Goal: Information Seeking & Learning: Check status

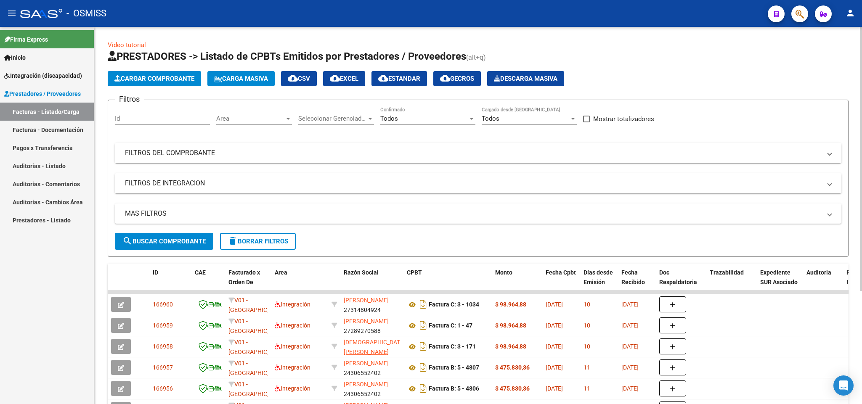
click at [275, 244] on span "delete Borrar Filtros" at bounding box center [257, 242] width 61 height 8
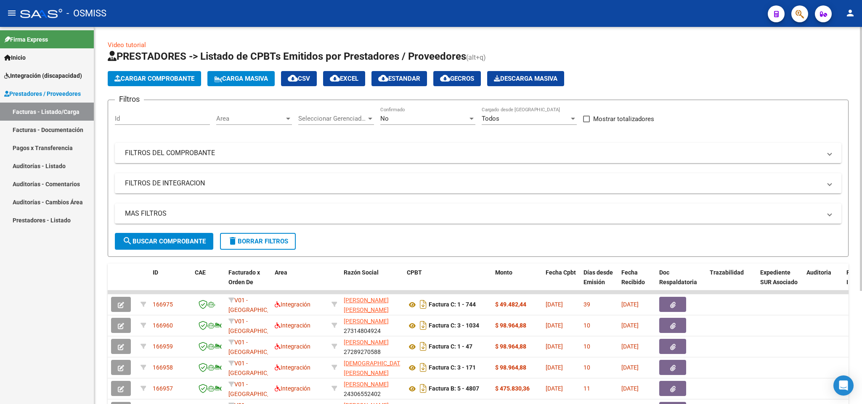
click at [413, 120] on div "No" at bounding box center [423, 119] width 87 height 8
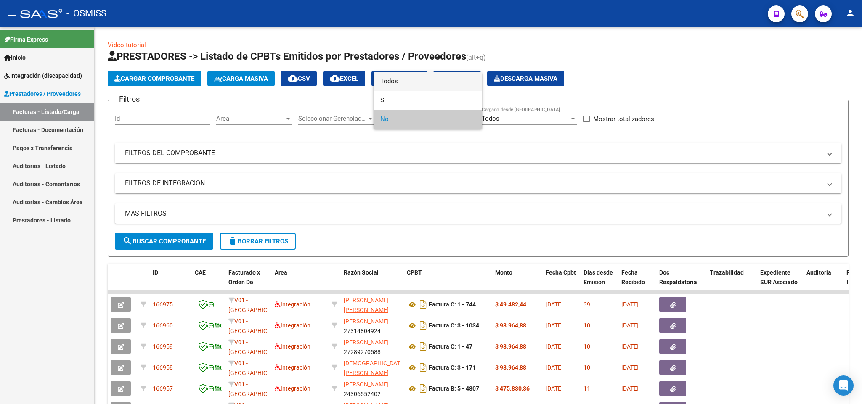
click at [398, 81] on span "Todos" at bounding box center [427, 81] width 95 height 19
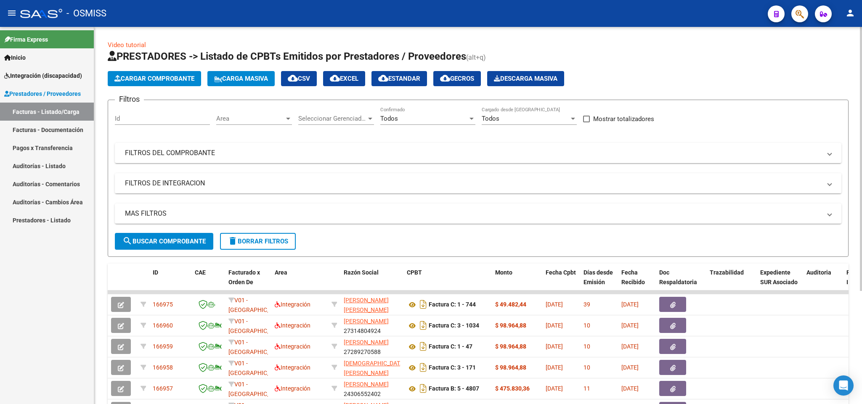
click at [173, 182] on mat-panel-title "FILTROS DE INTEGRACION" at bounding box center [473, 183] width 696 height 9
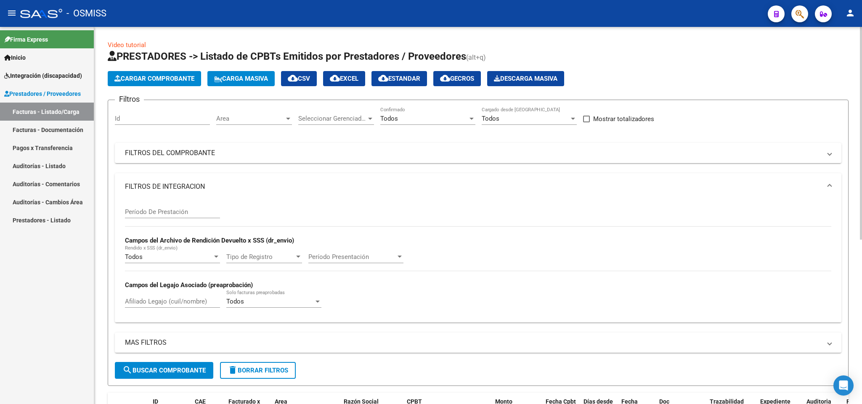
click at [183, 304] on input "Afiliado Legajo (cuil/nombre)" at bounding box center [172, 302] width 95 height 8
type input "ruiz"
click at [180, 211] on input "Período De Prestación" at bounding box center [172, 212] width 95 height 8
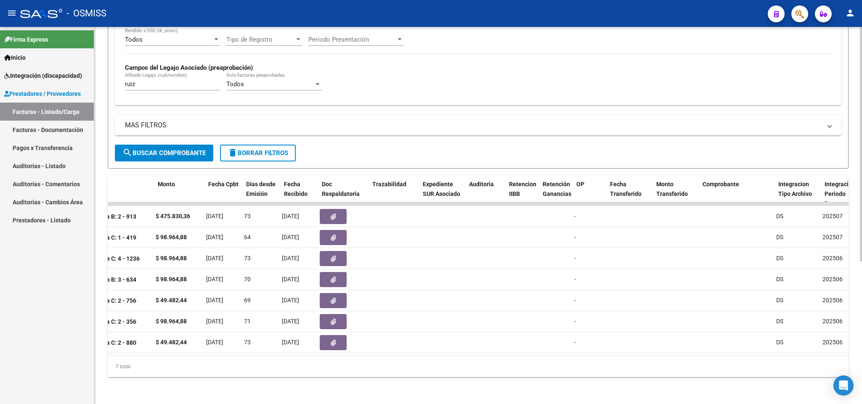
scroll to position [0, 199]
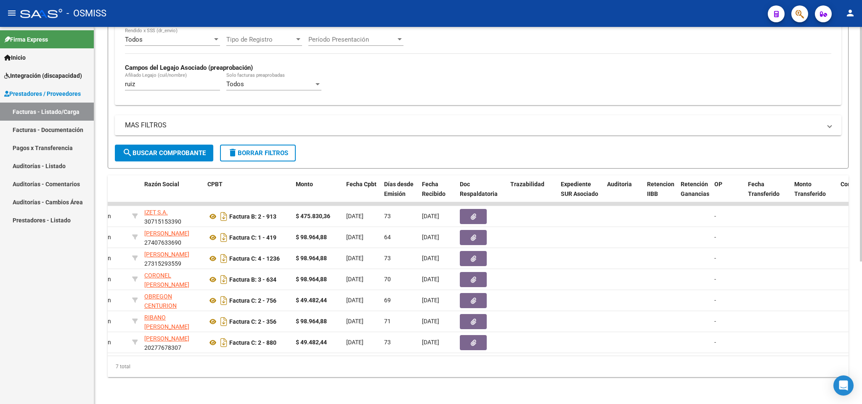
type input "202506"
click at [450, 15] on div "- OSMISS" at bounding box center [390, 13] width 740 height 19
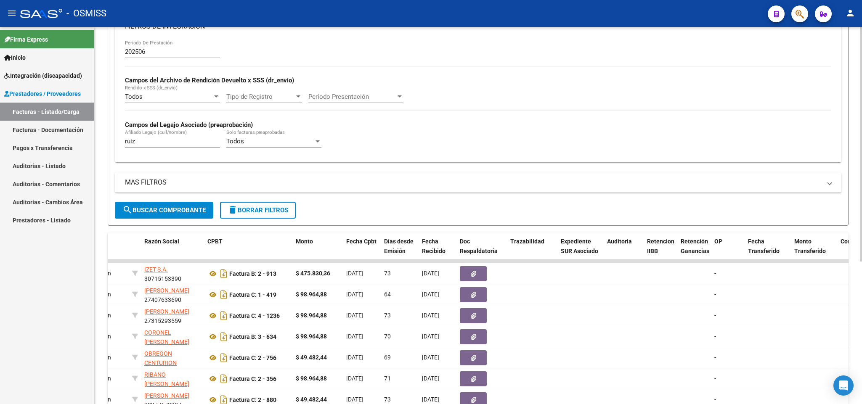
scroll to position [0, 0]
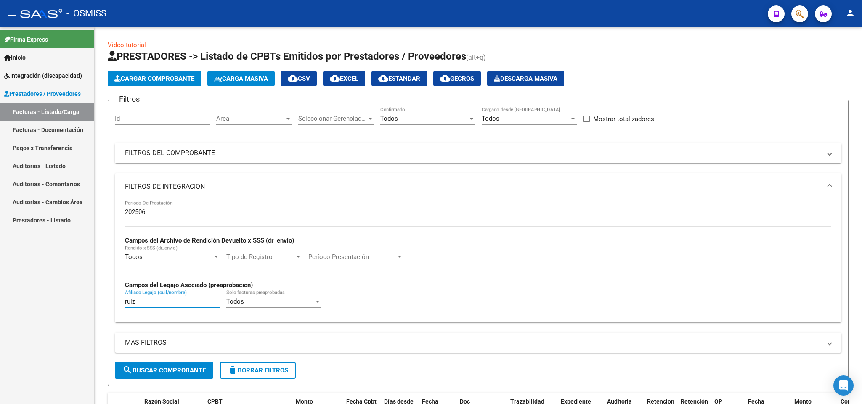
drag, startPoint x: 139, startPoint y: 304, endPoint x: 45, endPoint y: 279, distance: 97.0
click at [53, 291] on mat-sidenav-container "Firma Express Inicio Instructivos Contacto OS Integración (discapacidad) Legajo…" at bounding box center [431, 215] width 862 height 377
click at [168, 153] on mat-panel-title "FILTROS DEL COMPROBANTE" at bounding box center [473, 152] width 696 height 9
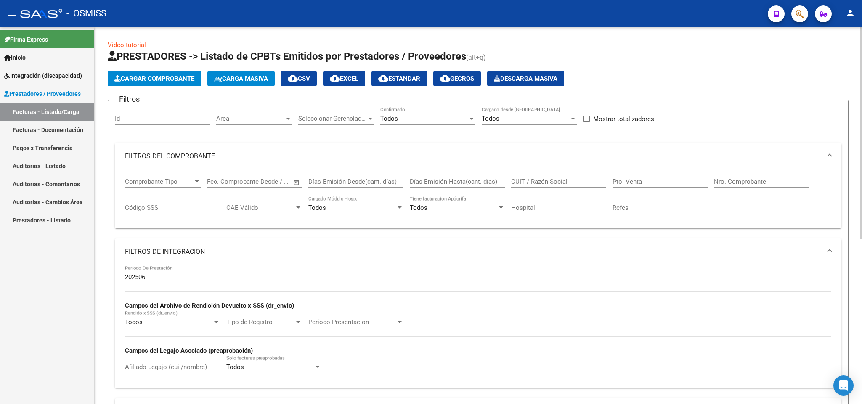
click at [534, 184] on input "CUIT / Razón Social" at bounding box center [558, 182] width 95 height 8
paste input "20277678307"
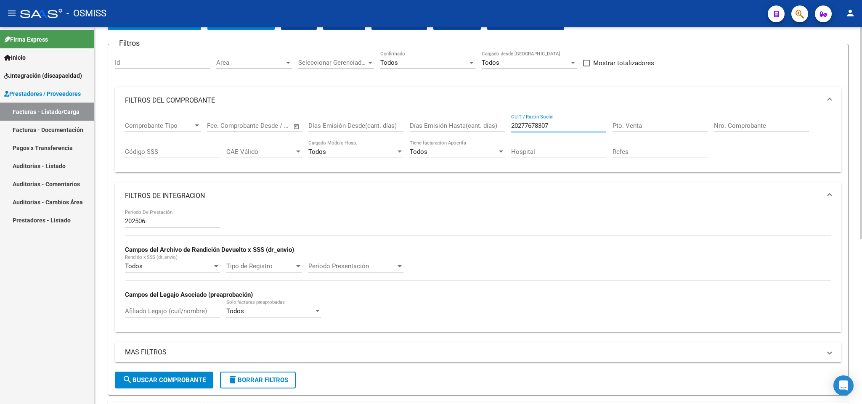
scroll to position [126, 0]
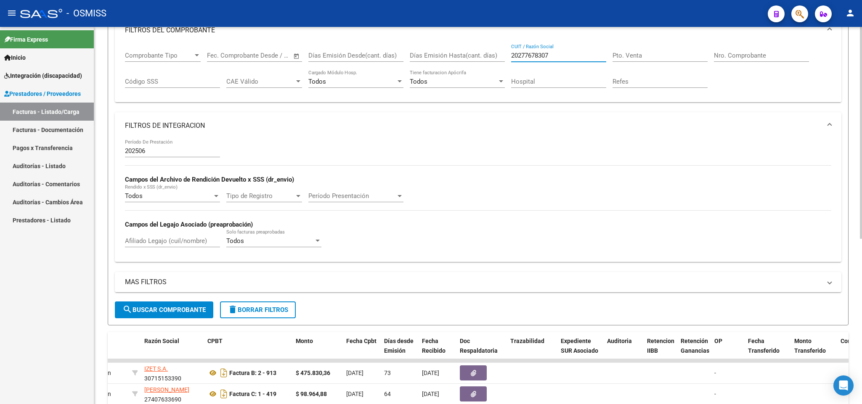
type input "20277678307"
click at [178, 305] on button "search Buscar Comprobante" at bounding box center [164, 309] width 98 height 17
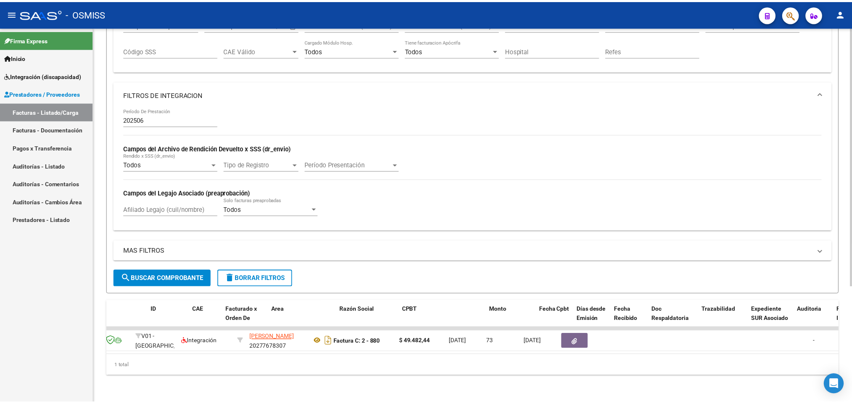
scroll to position [0, 0]
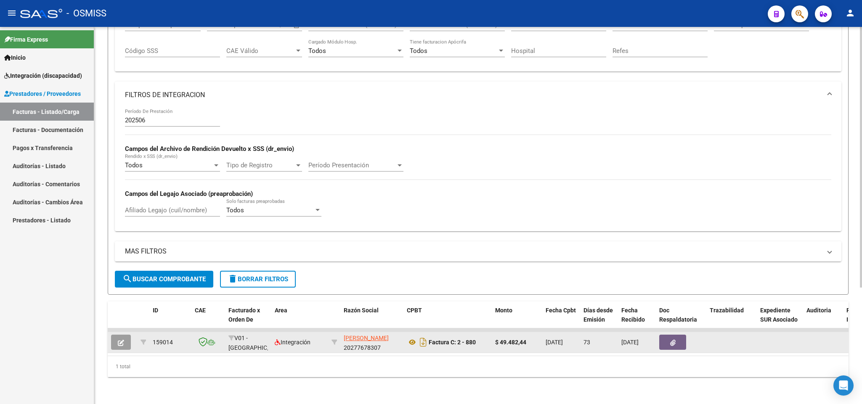
click at [123, 340] on icon "button" at bounding box center [121, 343] width 6 height 6
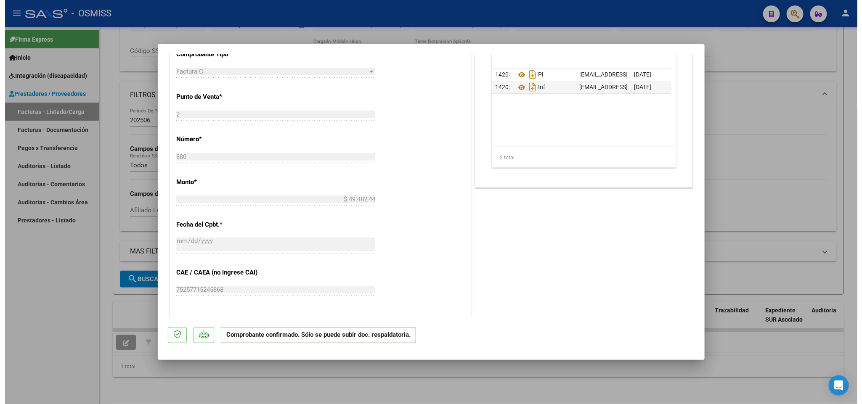
scroll to position [126, 0]
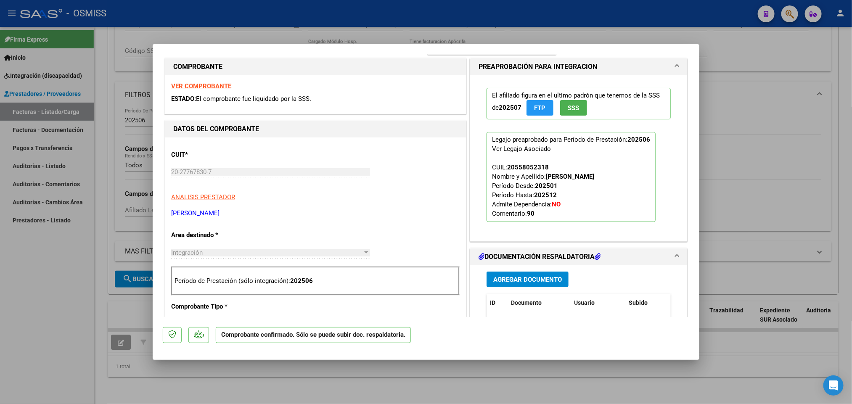
drag, startPoint x: 58, startPoint y: 376, endPoint x: 292, endPoint y: 361, distance: 234.3
click at [58, 375] on div at bounding box center [426, 202] width 852 height 404
type input "$ 0,00"
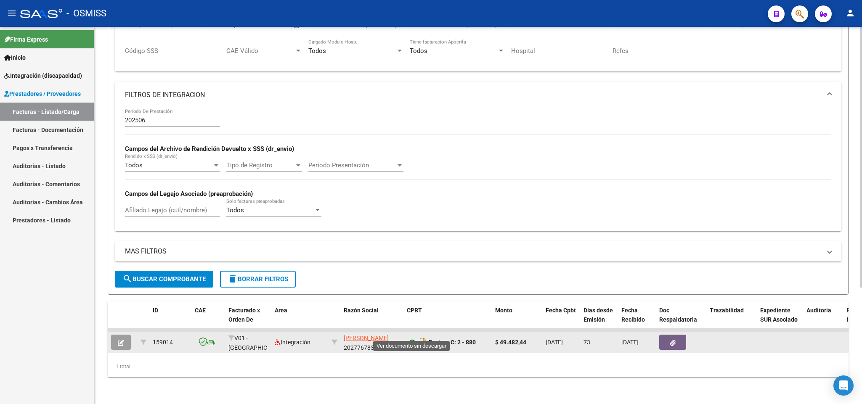
click at [414, 337] on icon at bounding box center [412, 342] width 11 height 10
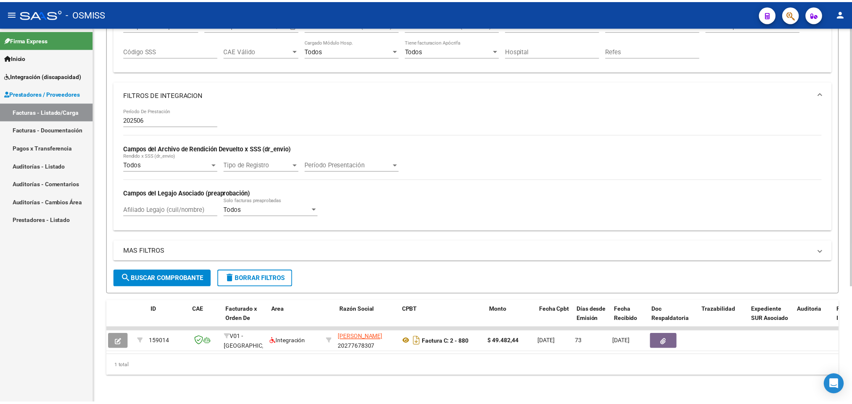
scroll to position [0, 0]
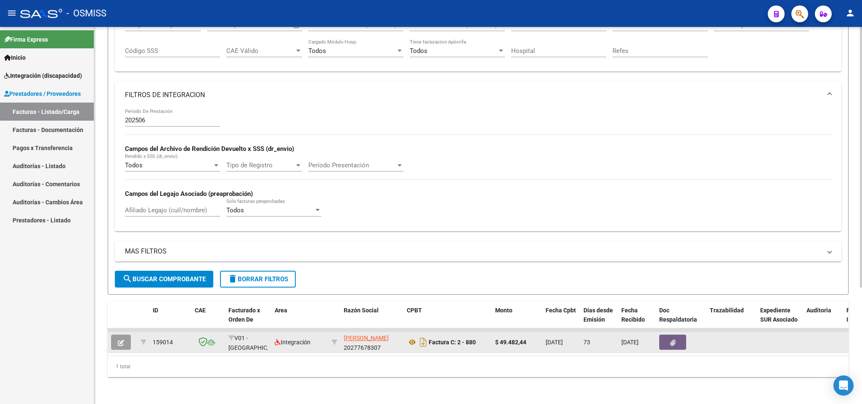
click at [120, 335] on button "button" at bounding box center [121, 342] width 20 height 15
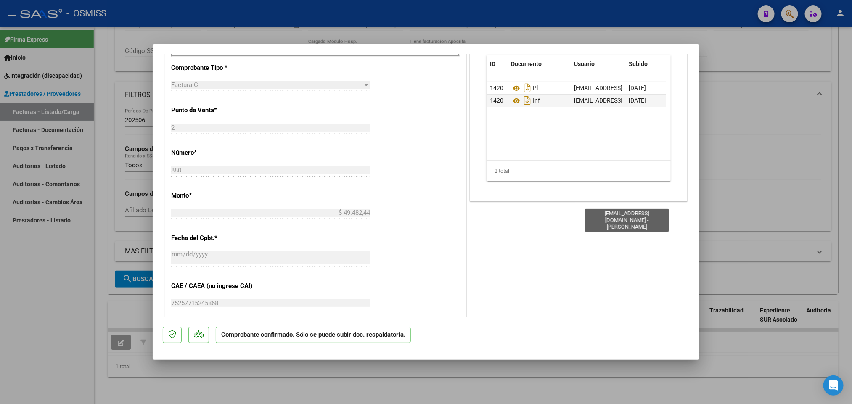
scroll to position [378, 0]
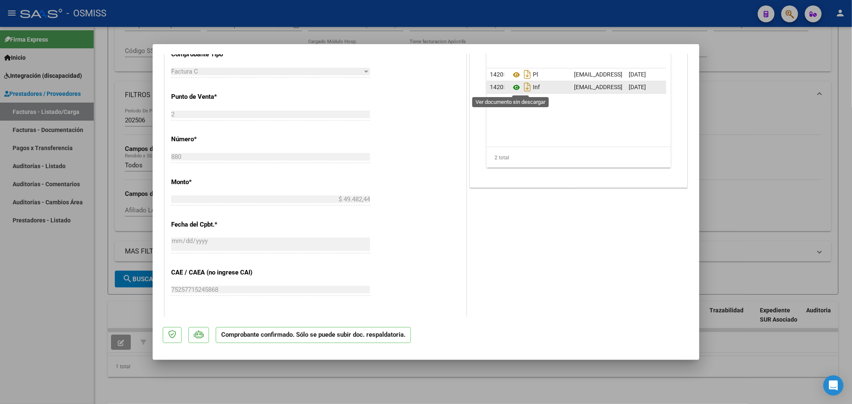
click at [511, 89] on icon at bounding box center [516, 87] width 11 height 10
click at [522, 87] on icon "Descargar documento" at bounding box center [527, 86] width 11 height 13
click at [56, 322] on div at bounding box center [426, 202] width 852 height 404
type input "$ 0,00"
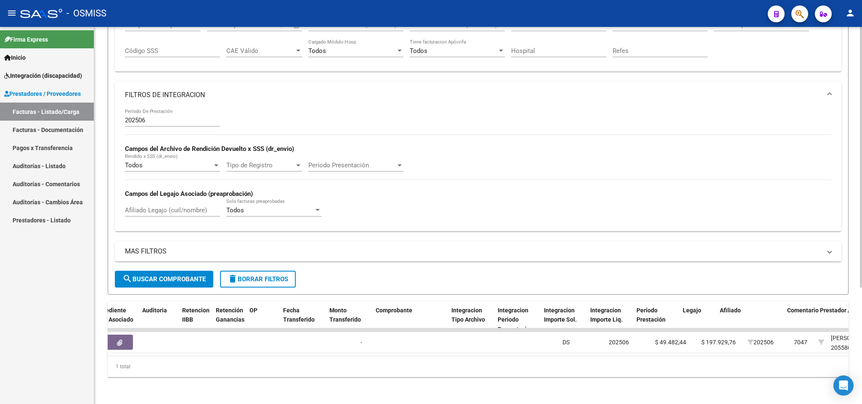
scroll to position [0, 863]
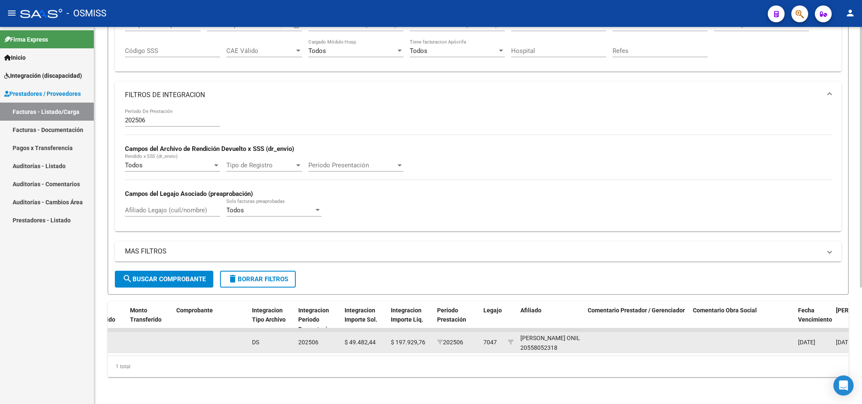
drag, startPoint x: 579, startPoint y: 327, endPoint x: 520, endPoint y: 327, distance: 59.7
click at [520, 333] on div "[PERSON_NAME] ONIL 20558052318" at bounding box center [550, 342] width 61 height 19
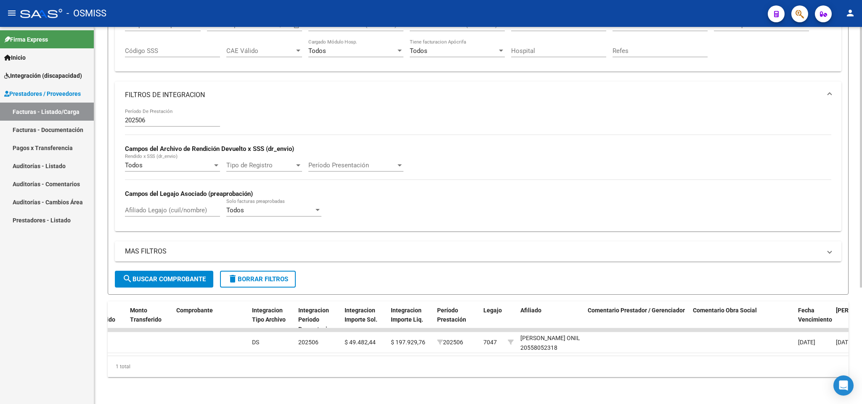
copy div "[PERSON_NAME]"
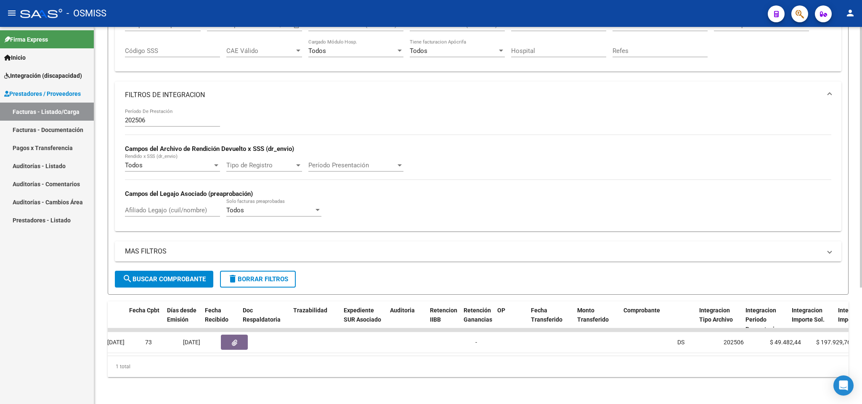
scroll to position [0, 217]
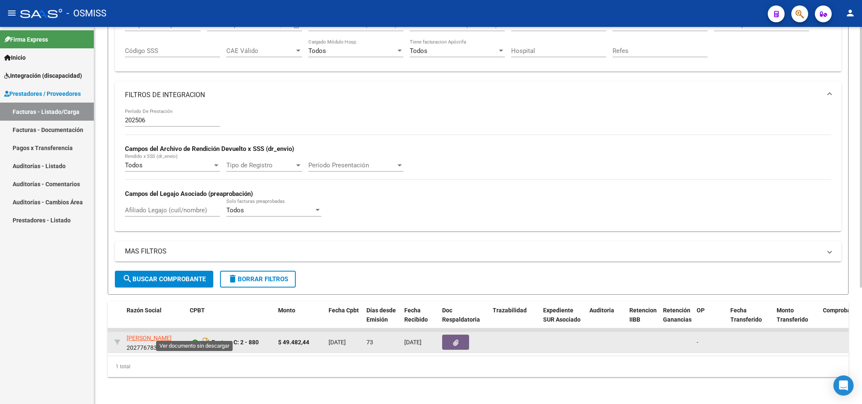
click at [197, 337] on icon at bounding box center [195, 342] width 11 height 10
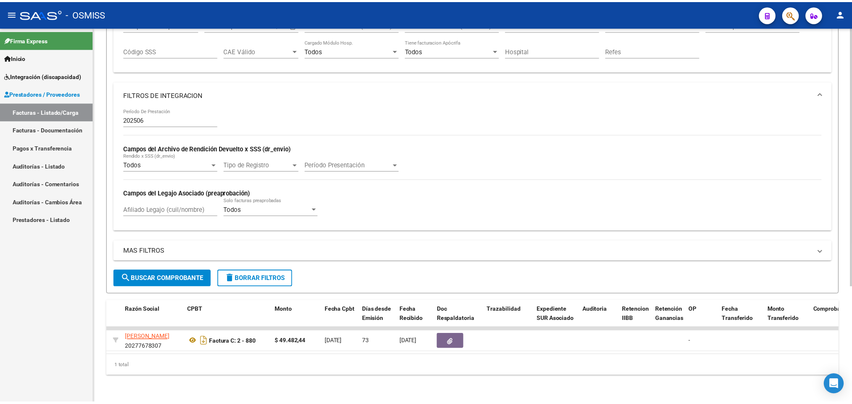
scroll to position [0, 0]
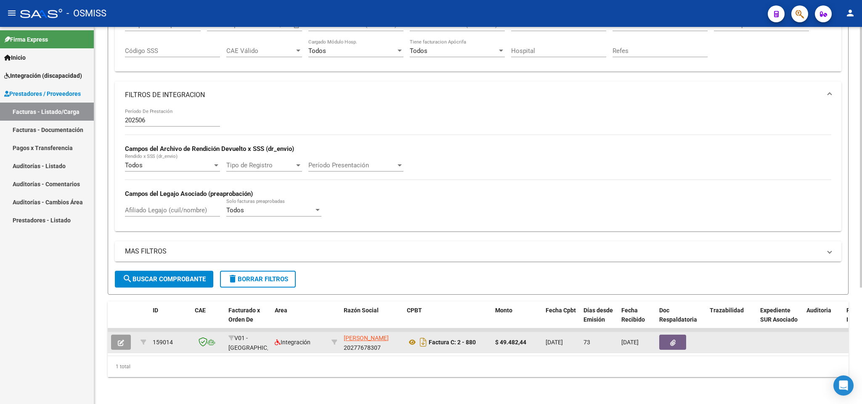
click at [118, 340] on icon "button" at bounding box center [121, 343] width 6 height 6
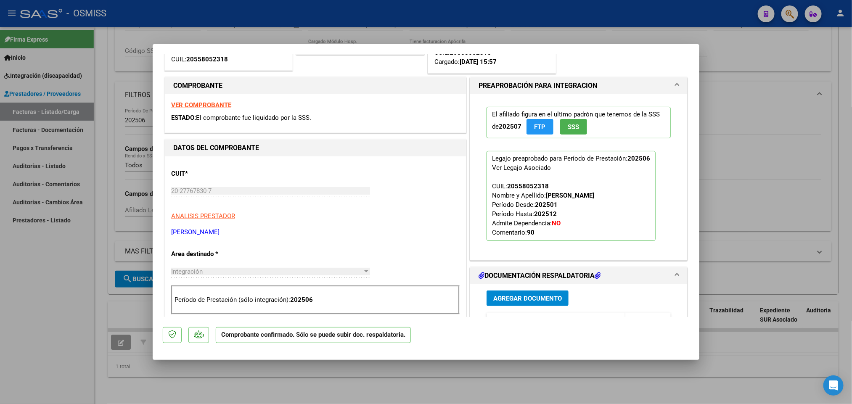
scroll to position [189, 0]
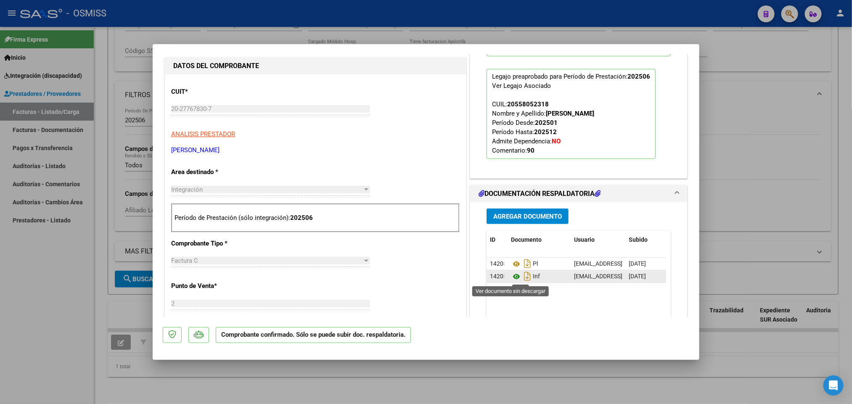
click at [513, 278] on icon at bounding box center [516, 277] width 11 height 10
click at [701, 18] on div at bounding box center [426, 202] width 852 height 404
type input "$ 0,00"
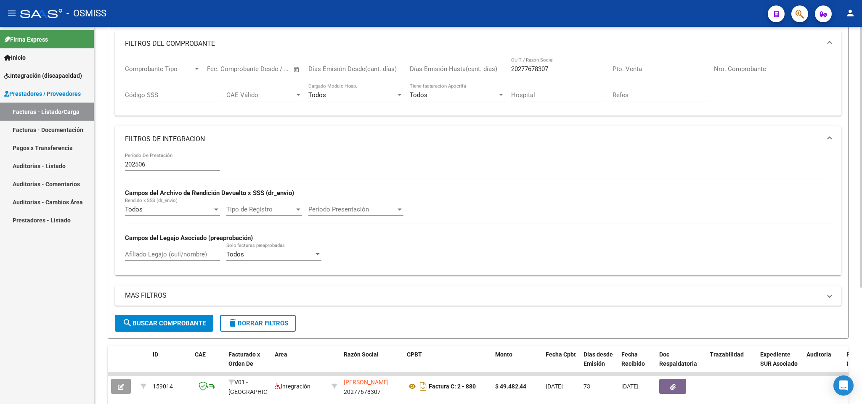
scroll to position [0, 0]
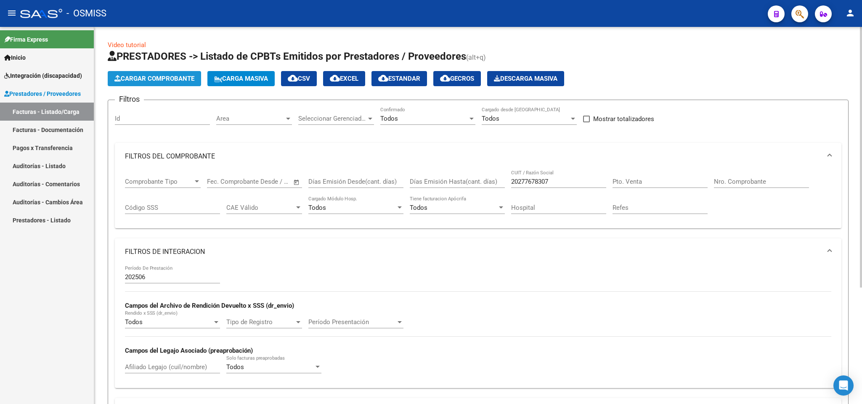
click at [156, 72] on button "Cargar Comprobante" at bounding box center [154, 78] width 93 height 15
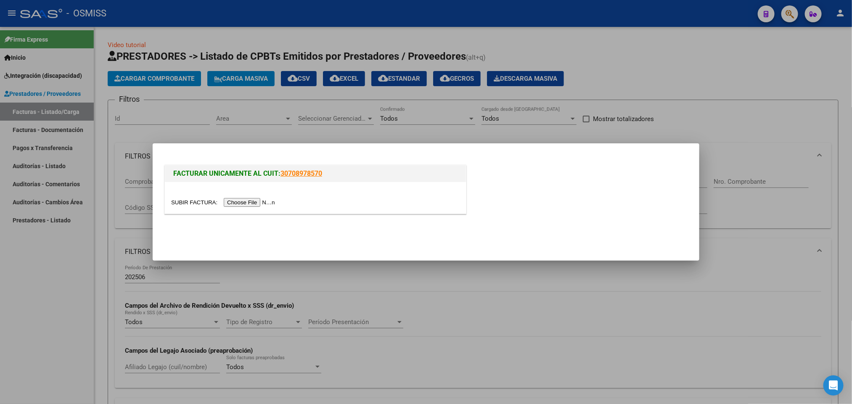
click at [236, 202] on input "file" at bounding box center [224, 202] width 106 height 9
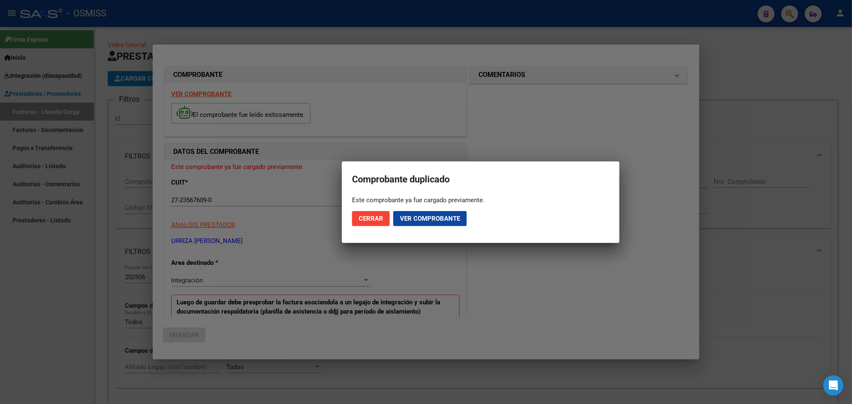
click at [746, 64] on div at bounding box center [426, 202] width 852 height 404
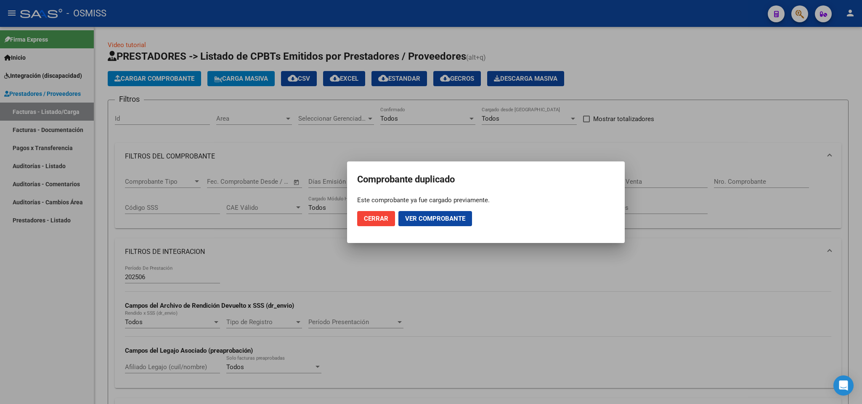
click at [701, 64] on div at bounding box center [431, 202] width 862 height 404
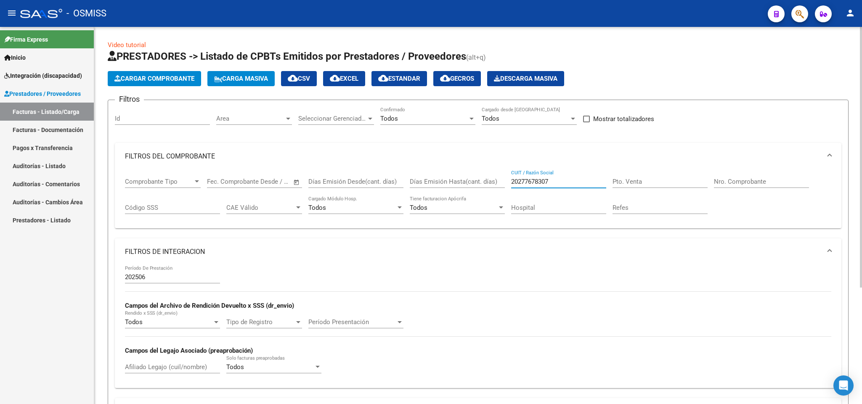
drag, startPoint x: 560, startPoint y: 183, endPoint x: 471, endPoint y: 170, distance: 90.0
click at [472, 175] on div "Comprobante Tipo Comprobante Tipo Fecha inicio – Fecha fin Fec. Comprobante Des…" at bounding box center [478, 196] width 706 height 52
paste input "27235676090"
type input "27235676090"
click at [739, 182] on input "Nro. Comprobante" at bounding box center [761, 182] width 95 height 8
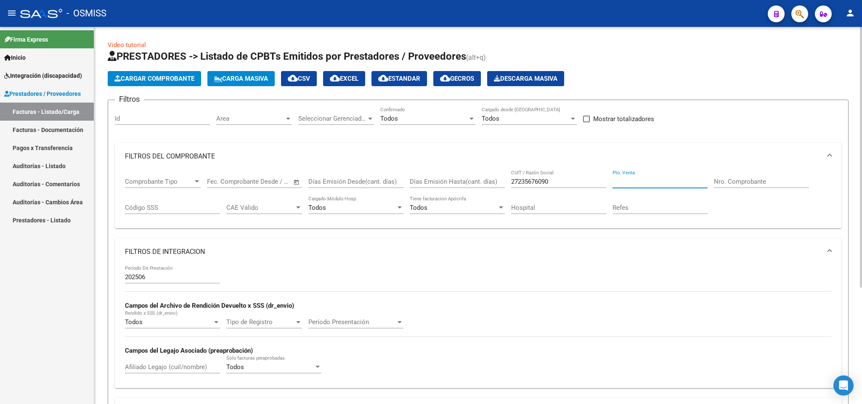
click at [658, 182] on input "Pto. Venta" at bounding box center [659, 182] width 95 height 8
type input "7"
click at [760, 184] on input "Nro. Comprobante" at bounding box center [761, 182] width 95 height 8
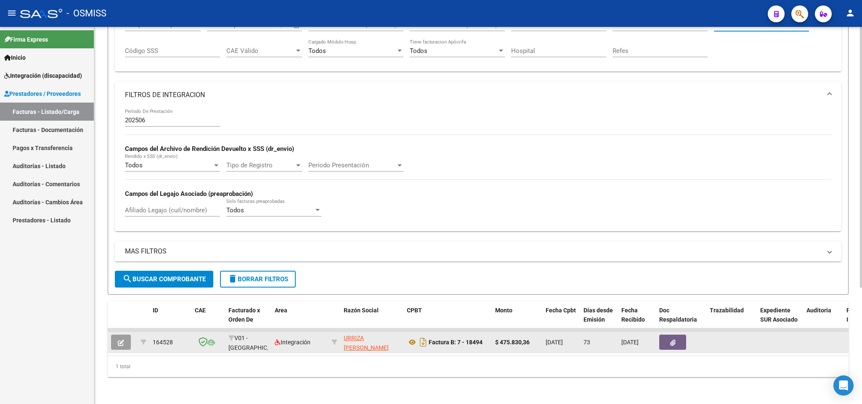
type input "18494"
click at [123, 340] on icon "button" at bounding box center [121, 343] width 6 height 6
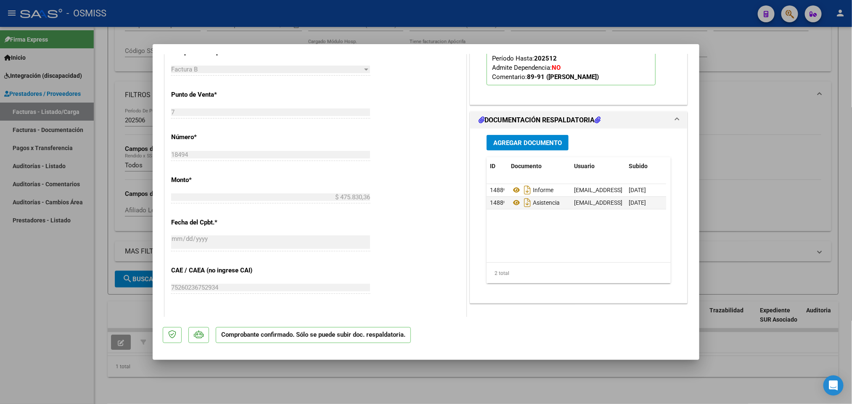
scroll to position [268, 0]
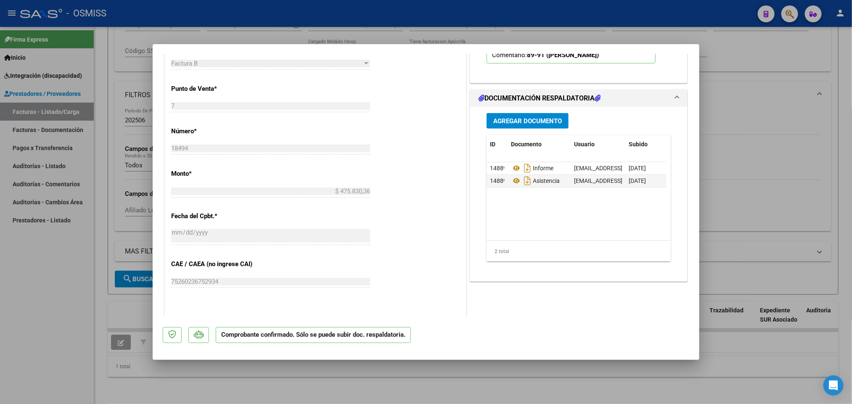
click at [67, 338] on div at bounding box center [426, 202] width 852 height 404
type input "$ 0,00"
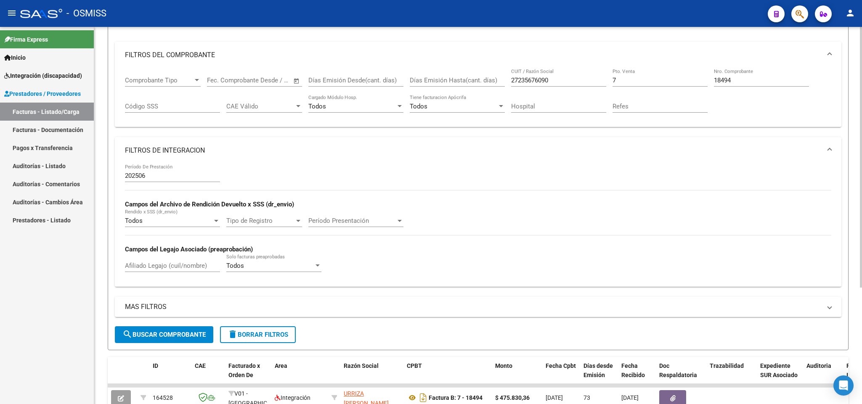
scroll to position [0, 0]
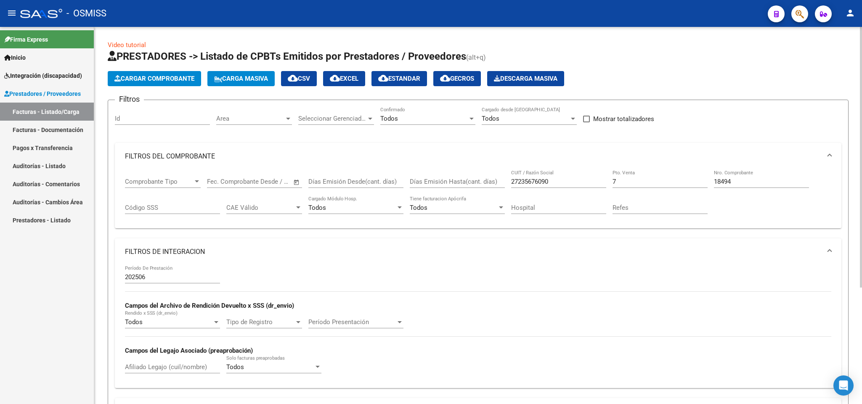
click at [637, 182] on input "7" at bounding box center [659, 182] width 95 height 8
type input "3"
drag, startPoint x: 740, startPoint y: 185, endPoint x: 648, endPoint y: 180, distance: 92.2
click at [648, 180] on div "Comprobante Tipo Comprobante Tipo Fecha inicio – Fecha fin Fec. Comprobante Des…" at bounding box center [478, 196] width 706 height 52
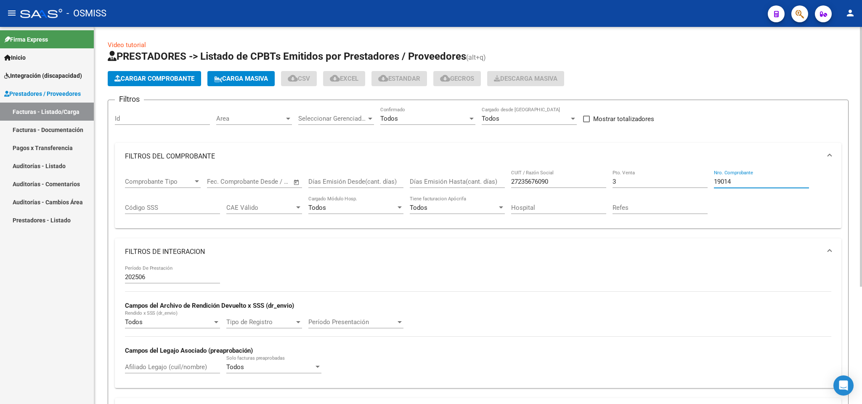
scroll to position [152, 0]
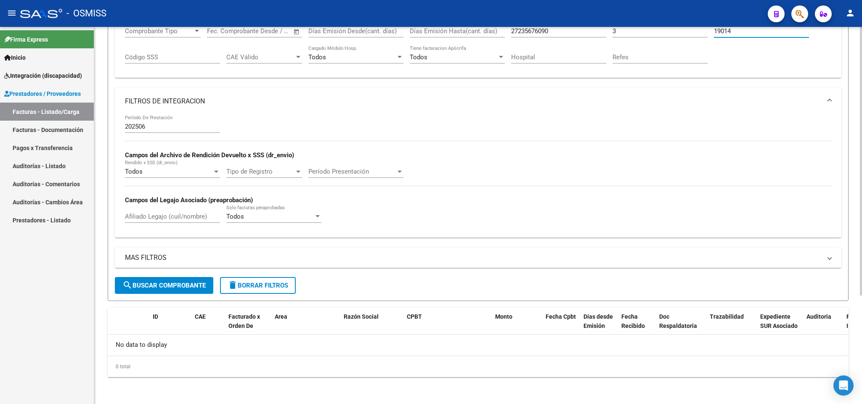
type input "19014"
click at [196, 283] on span "search Buscar Comprobante" at bounding box center [163, 286] width 83 height 8
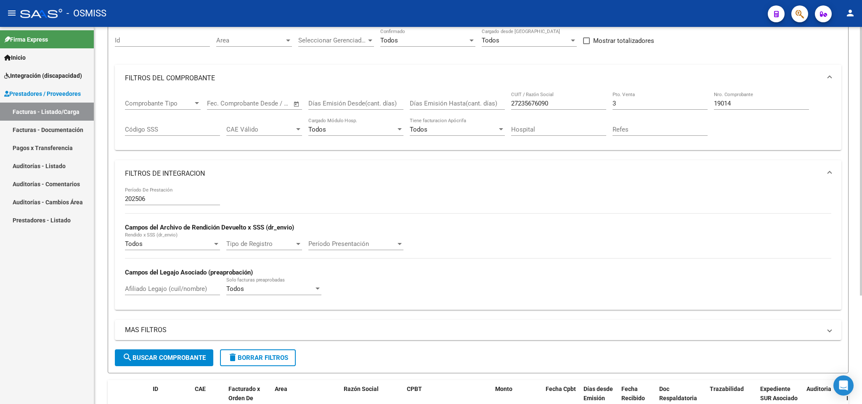
scroll to position [0, 0]
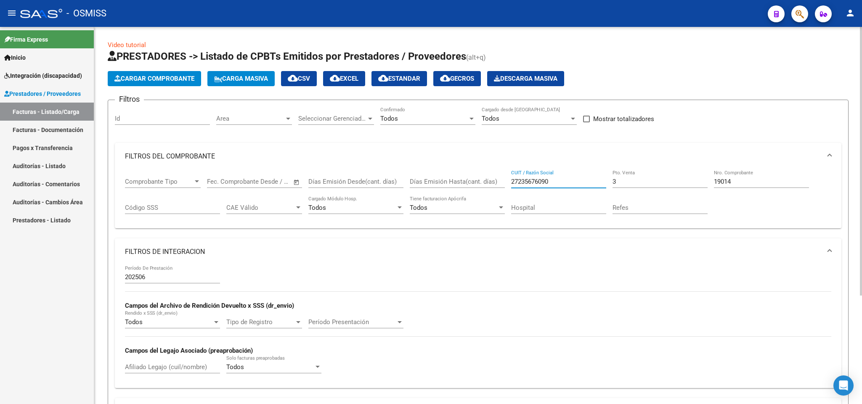
drag, startPoint x: 559, startPoint y: 182, endPoint x: 424, endPoint y: 175, distance: 134.7
click at [424, 175] on div "Comprobante Tipo Comprobante Tipo Fecha inicio – Fecha fin Fec. Comprobante Des…" at bounding box center [478, 196] width 706 height 52
paste input "27235676090"
type input "27235676090"
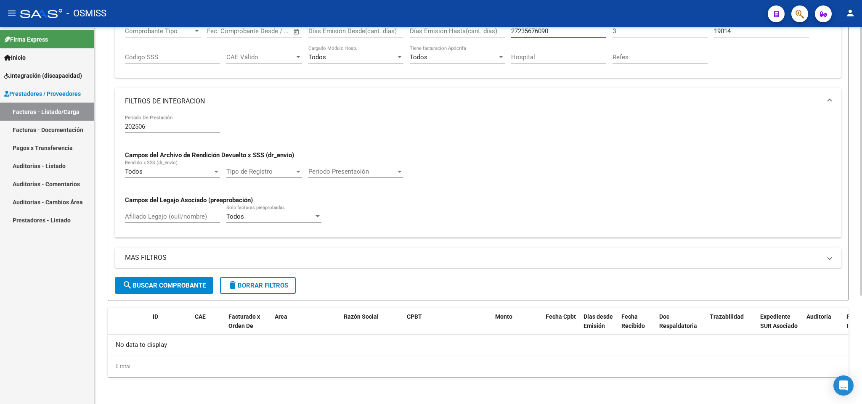
click at [168, 291] on button "search Buscar Comprobante" at bounding box center [164, 285] width 98 height 17
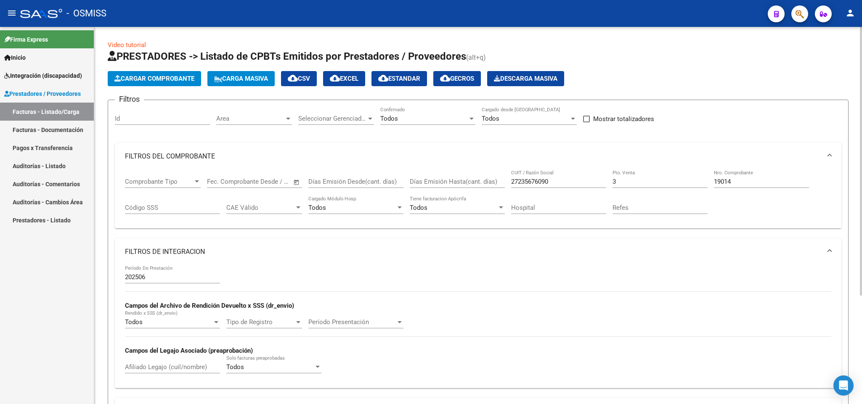
click at [156, 278] on input "202506" at bounding box center [172, 277] width 95 height 8
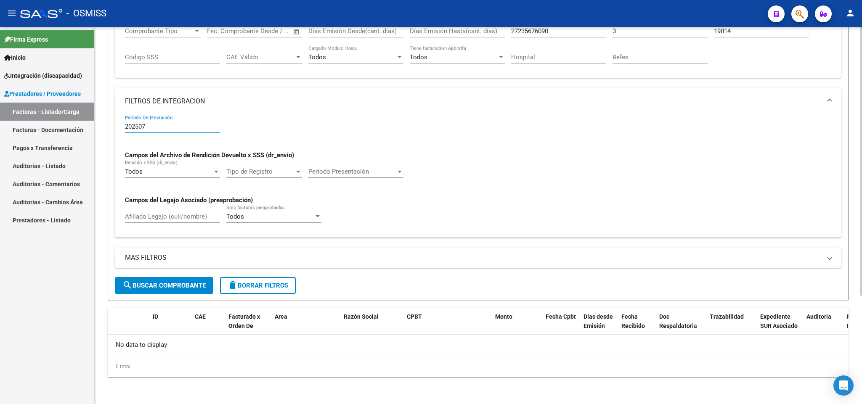
type input "202507"
click at [187, 288] on span "search Buscar Comprobante" at bounding box center [163, 286] width 83 height 8
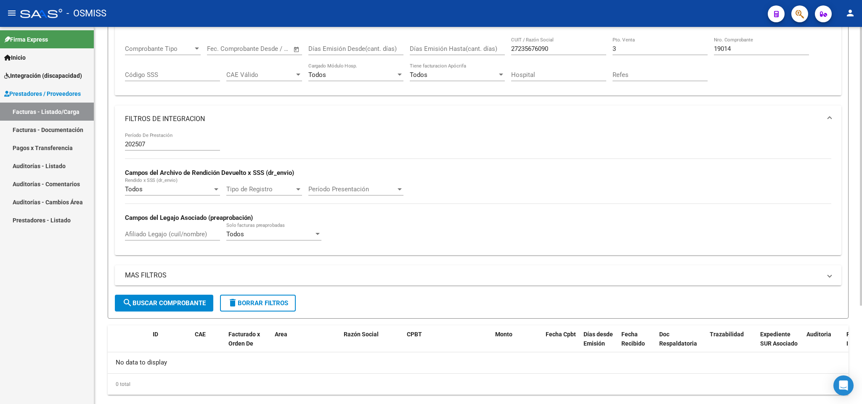
scroll to position [152, 0]
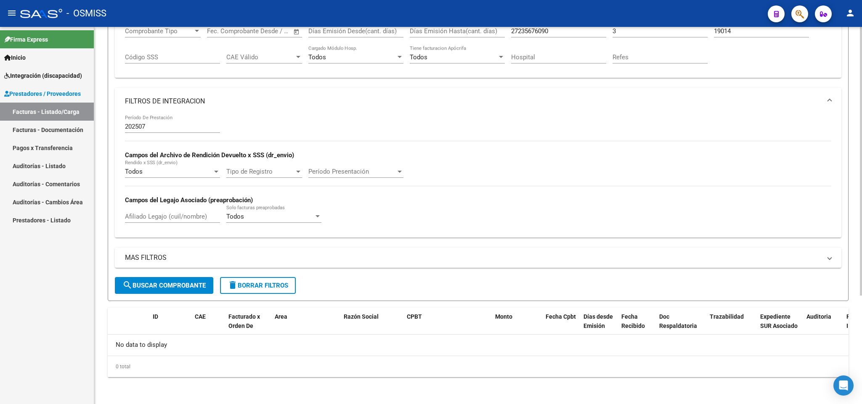
click at [203, 212] on div "Afiliado Legajo (cuil/nombre)" at bounding box center [172, 214] width 95 height 18
click at [244, 287] on span "delete Borrar Filtros" at bounding box center [257, 286] width 61 height 8
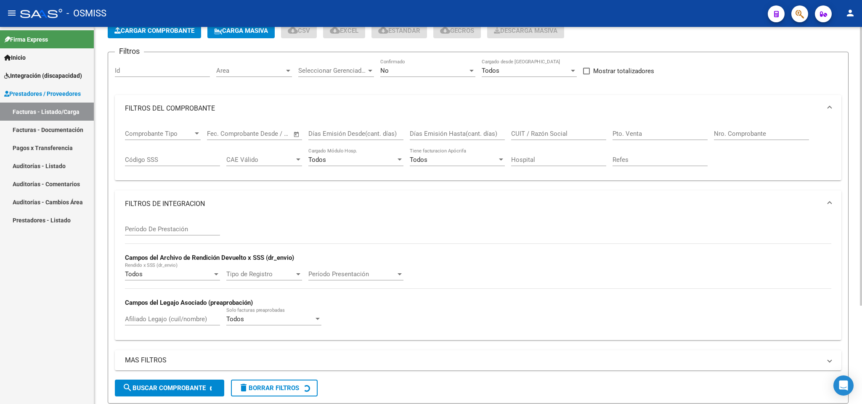
scroll to position [0, 0]
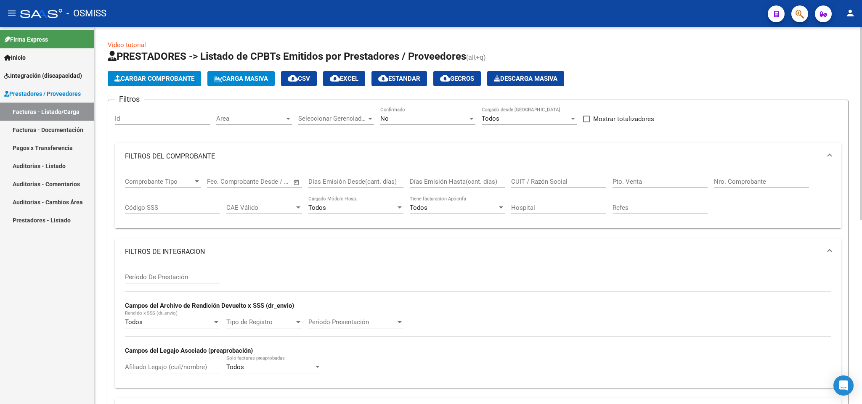
click at [416, 117] on div "No" at bounding box center [423, 119] width 87 height 8
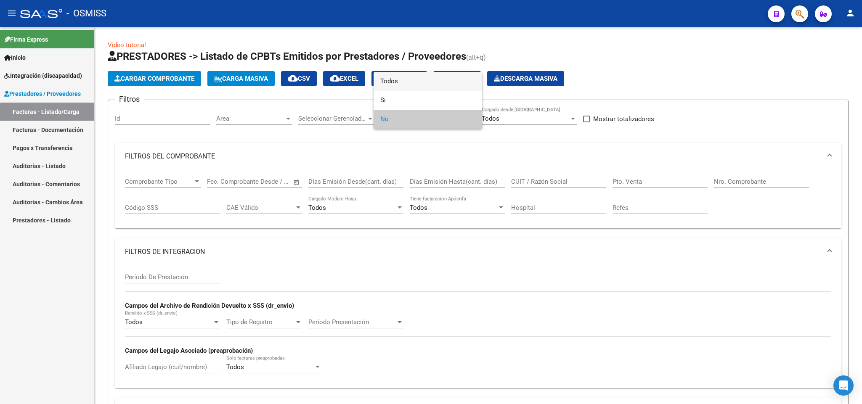
click at [408, 79] on span "Todos" at bounding box center [427, 81] width 95 height 19
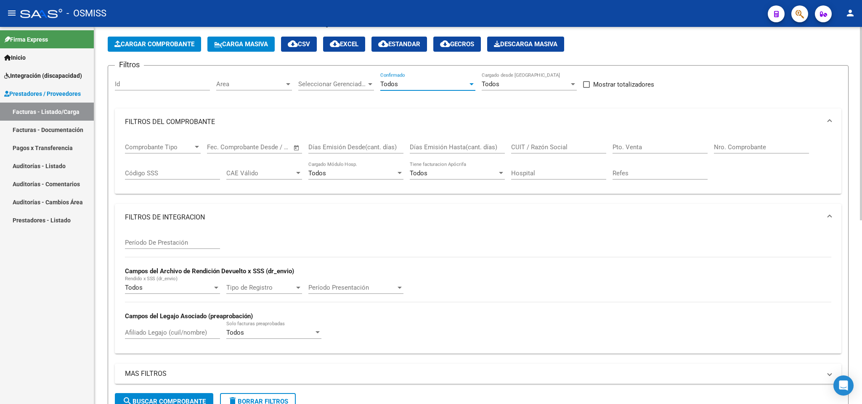
scroll to position [63, 0]
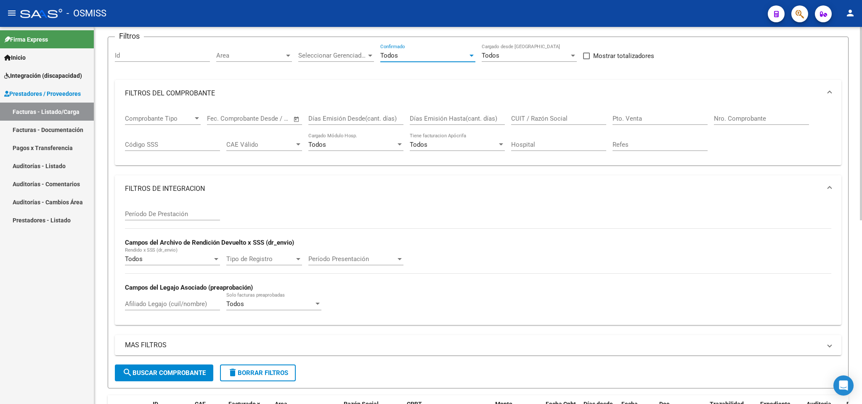
click at [139, 300] on div "Afiliado Legajo (cuil/nombre)" at bounding box center [172, 301] width 95 height 18
type input "[PERSON_NAME]"
click at [184, 375] on span "search Buscar Comprobante" at bounding box center [163, 373] width 83 height 8
click at [159, 216] on input "Período De Prestación" at bounding box center [172, 214] width 95 height 8
type input "202506"
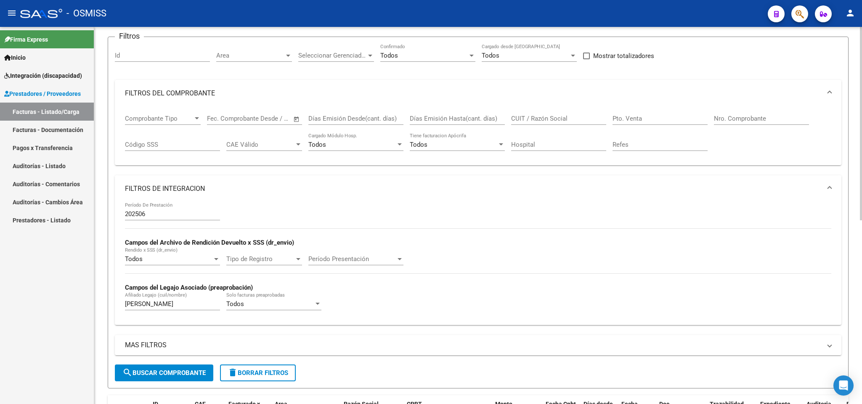
click at [555, 115] on div "CUIT / Razón Social" at bounding box center [558, 116] width 95 height 18
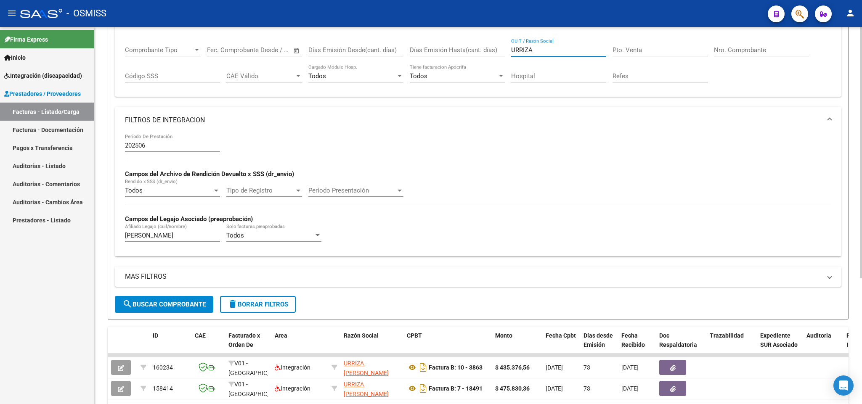
scroll to position [189, 0]
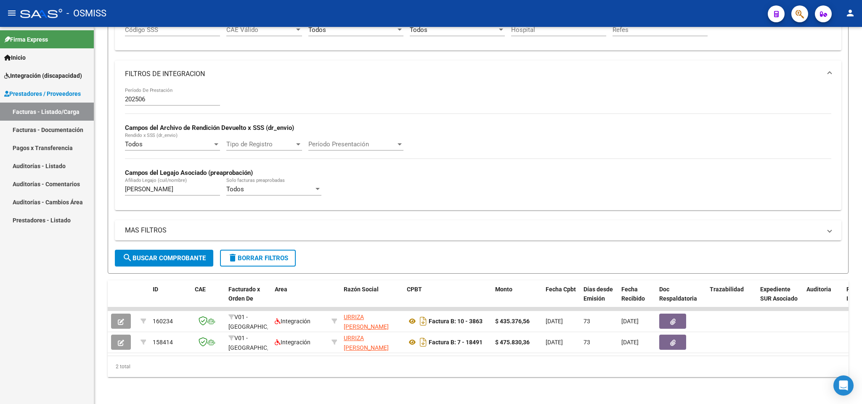
type input "URRIZA"
click at [164, 95] on input "202506" at bounding box center [172, 99] width 95 height 8
type input "202507"
click at [187, 254] on span "search Buscar Comprobante" at bounding box center [163, 258] width 83 height 8
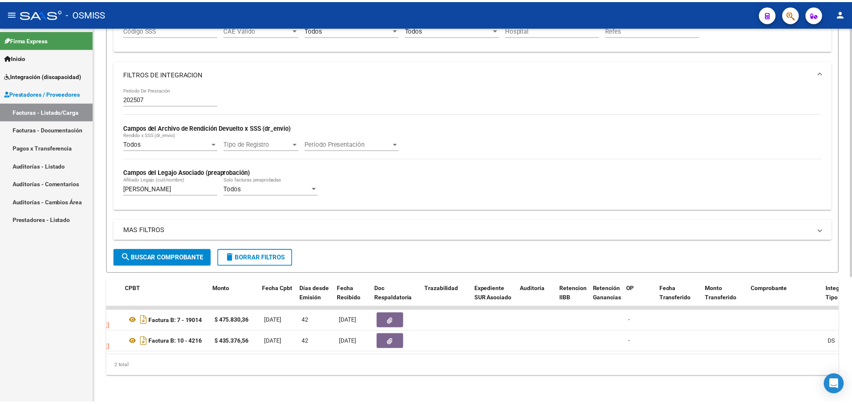
scroll to position [0, 0]
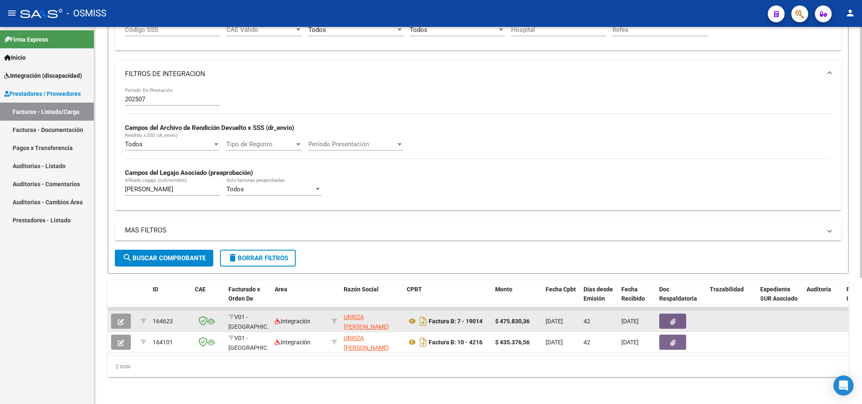
click at [122, 319] on icon "button" at bounding box center [121, 322] width 6 height 6
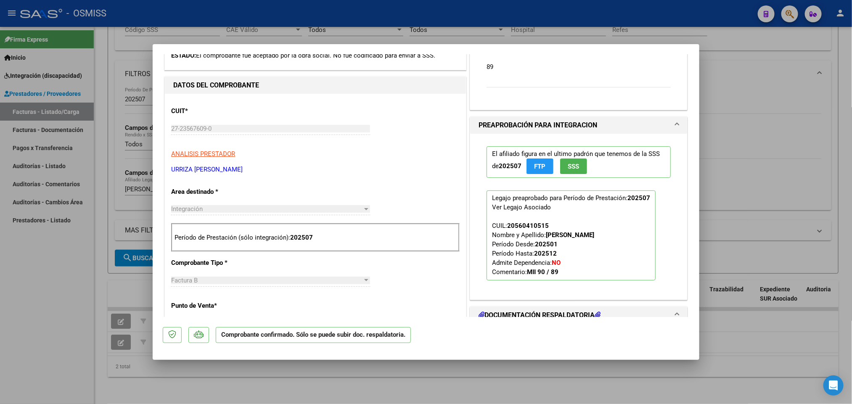
scroll to position [315, 0]
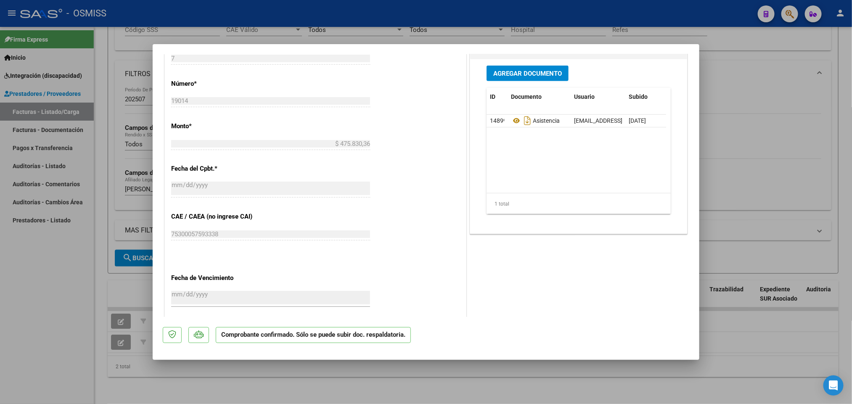
click at [770, 87] on div at bounding box center [426, 202] width 852 height 404
type input "$ 0,00"
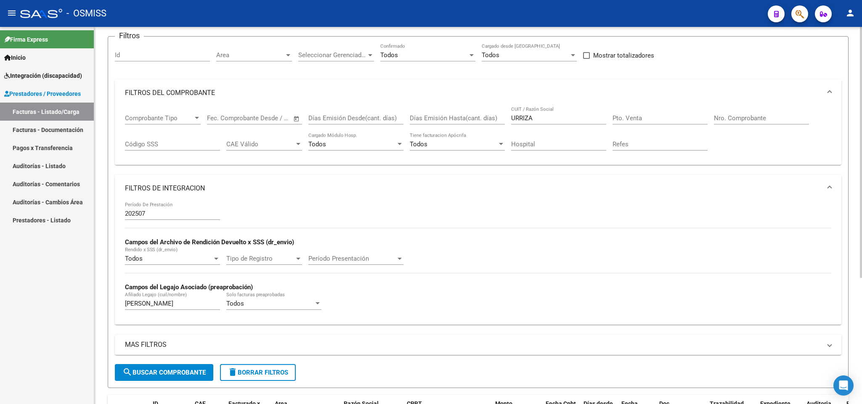
scroll to position [63, 0]
drag, startPoint x: 190, startPoint y: 308, endPoint x: 61, endPoint y: 293, distance: 129.6
click at [61, 293] on mat-sidenav-container "Firma Express Inicio Instructivos Contacto OS Integración (discapacidad) Legajo…" at bounding box center [431, 215] width 862 height 377
drag, startPoint x: 509, startPoint y: 115, endPoint x: 491, endPoint y: 114, distance: 18.1
click at [492, 115] on div "Comprobante Tipo Comprobante Tipo Fecha inicio – Fecha fin Fec. Comprobante Des…" at bounding box center [478, 133] width 706 height 52
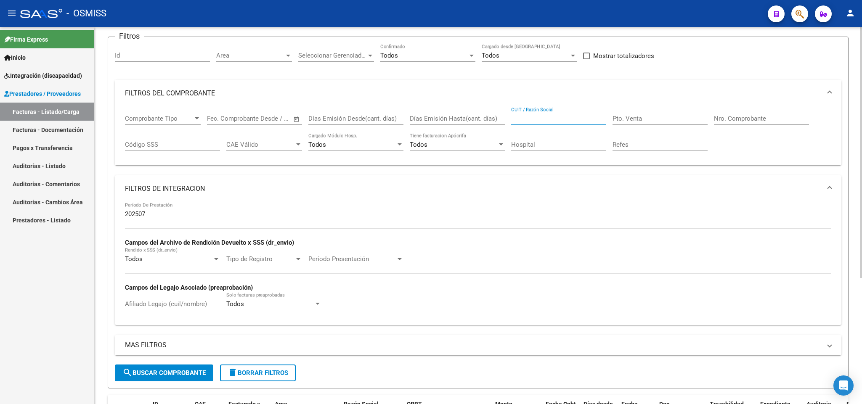
paste input "27388556620"
type input "27388556620"
click at [631, 117] on input "Pto. Venta" at bounding box center [659, 119] width 95 height 8
type input "1"
click at [792, 115] on input "Nro. Comprobante" at bounding box center [761, 119] width 95 height 8
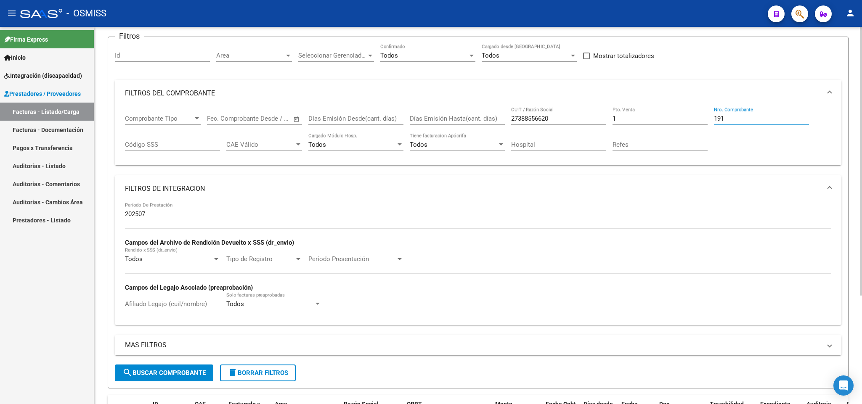
scroll to position [152, 0]
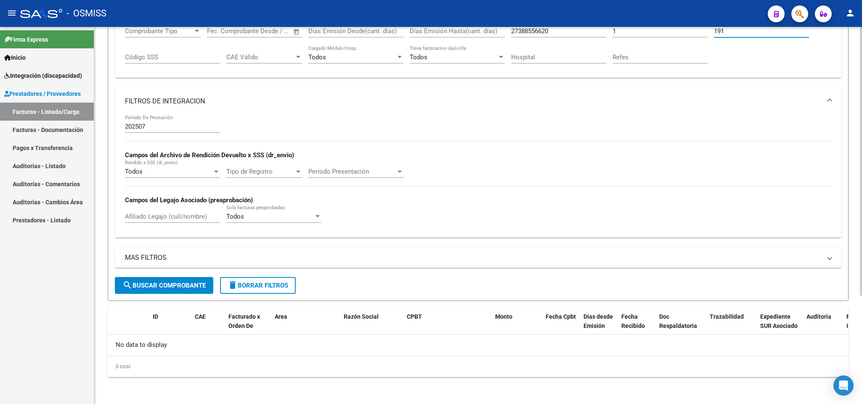
type input "191"
click at [175, 275] on div "MAS FILTROS Todos Con Doc. Respaldatoria Todos Con Trazabilidad Todos Asociado …" at bounding box center [478, 262] width 726 height 29
click at [169, 284] on span "search Buscar Comprobante" at bounding box center [163, 286] width 83 height 8
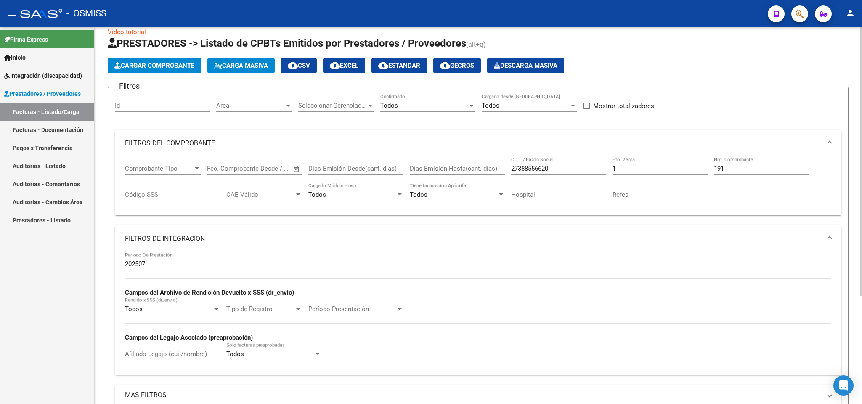
scroll to position [0, 0]
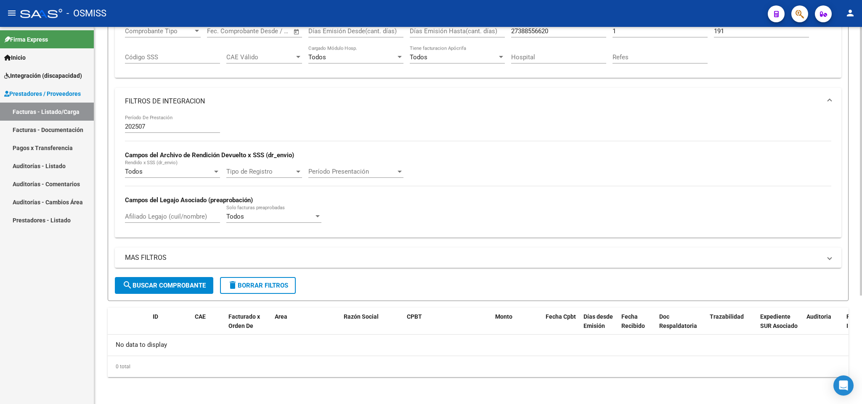
click at [259, 292] on button "delete Borrar Filtros" at bounding box center [258, 285] width 76 height 17
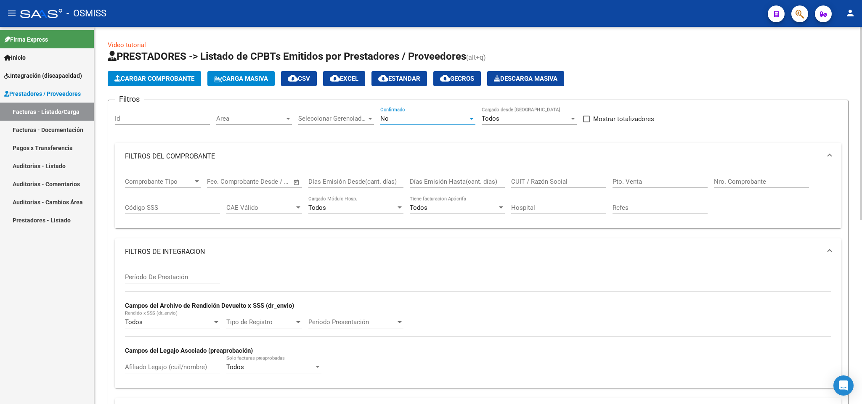
click at [414, 119] on div "No" at bounding box center [423, 119] width 87 height 8
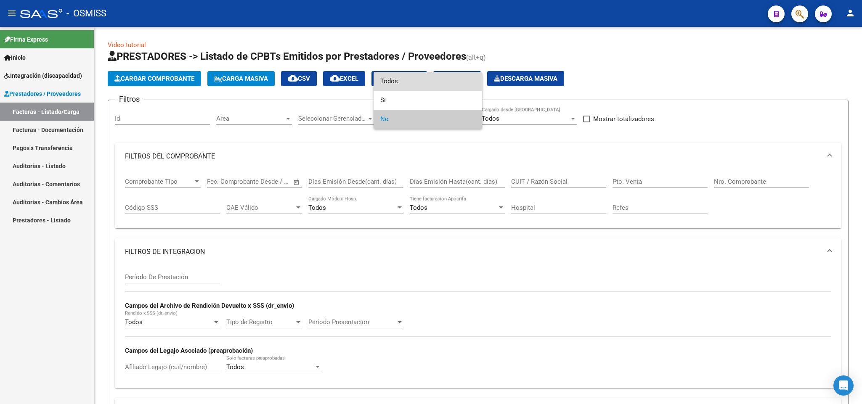
click at [404, 79] on span "Todos" at bounding box center [427, 81] width 95 height 19
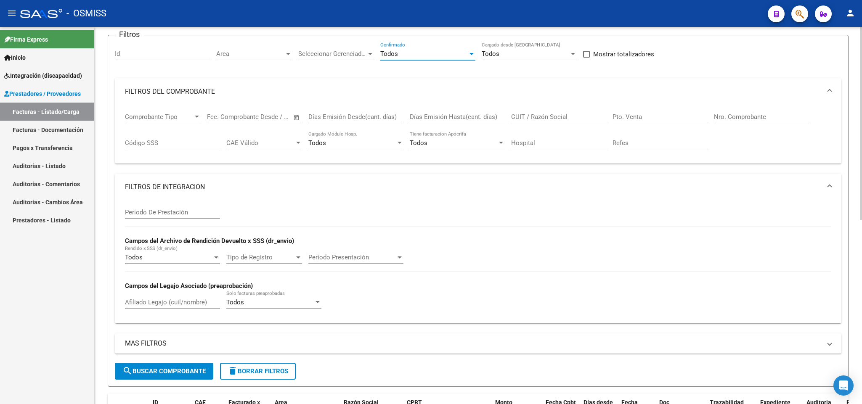
scroll to position [126, 0]
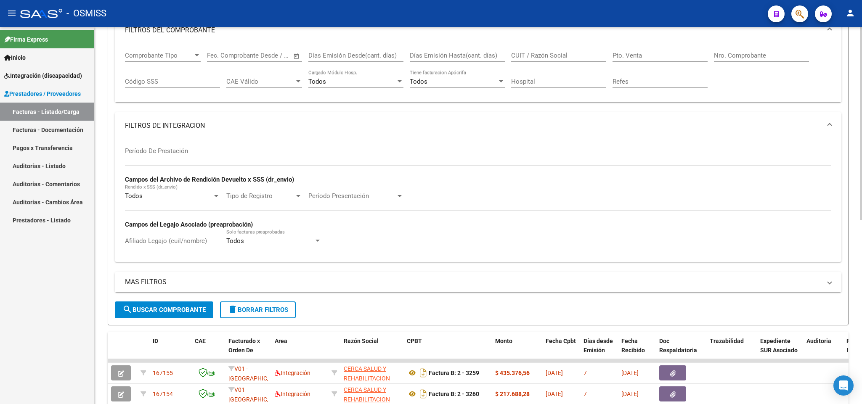
click at [154, 280] on mat-panel-title "MAS FILTROS" at bounding box center [473, 282] width 696 height 9
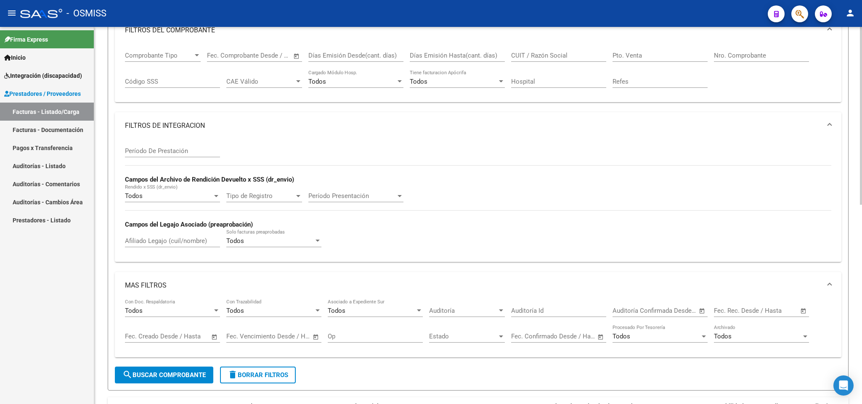
click at [178, 343] on div "Fecha inicio – Fecha fin Fec. Creado Desde / Hasta" at bounding box center [167, 334] width 85 height 18
click at [151, 338] on input "text" at bounding box center [142, 337] width 34 height 8
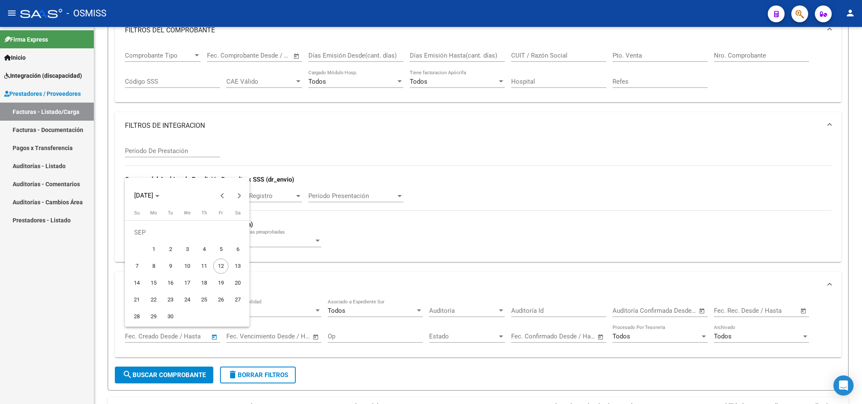
click at [149, 250] on span "1" at bounding box center [153, 249] width 15 height 15
type input "[DATE]"
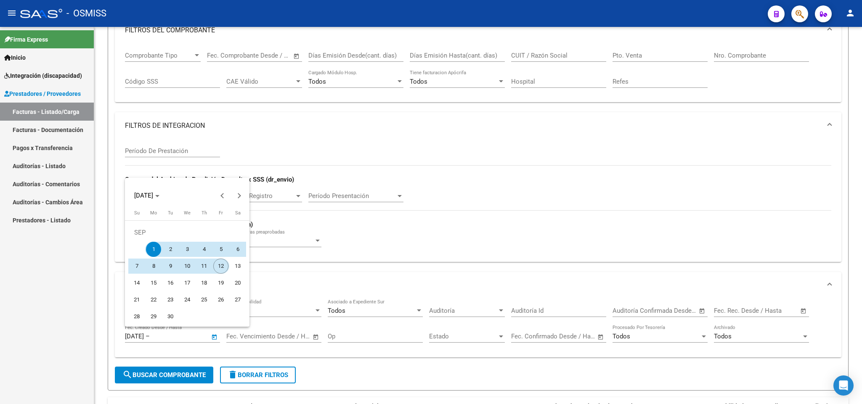
click at [217, 263] on span "12" at bounding box center [220, 266] width 15 height 15
type input "[DATE]"
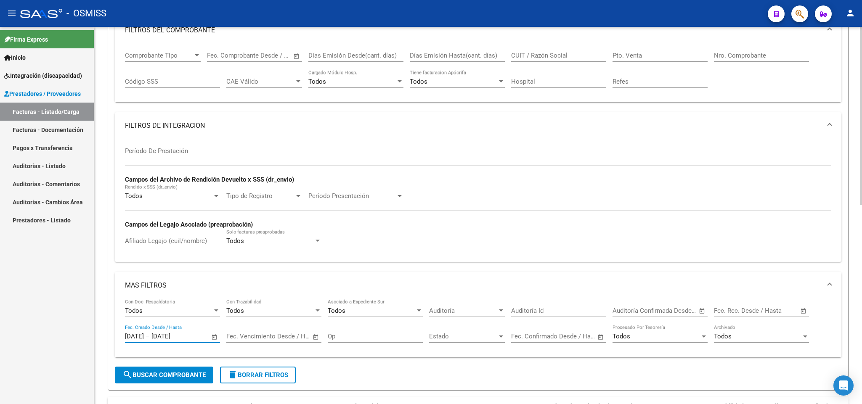
click at [178, 379] on span "search Buscar Comprobante" at bounding box center [163, 375] width 83 height 8
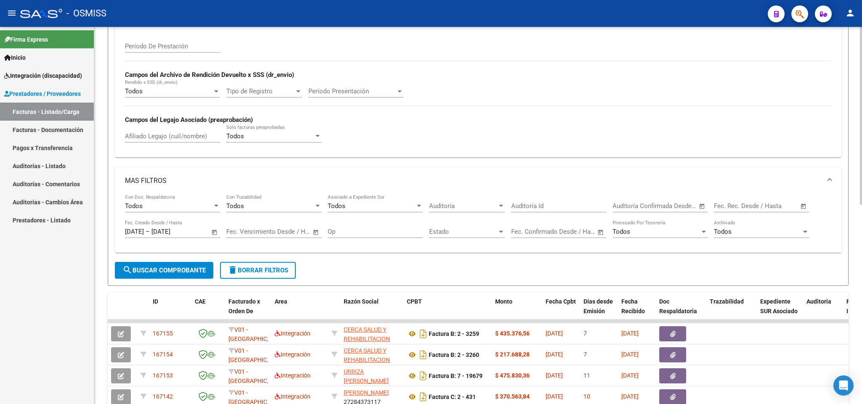
scroll to position [423, 0]
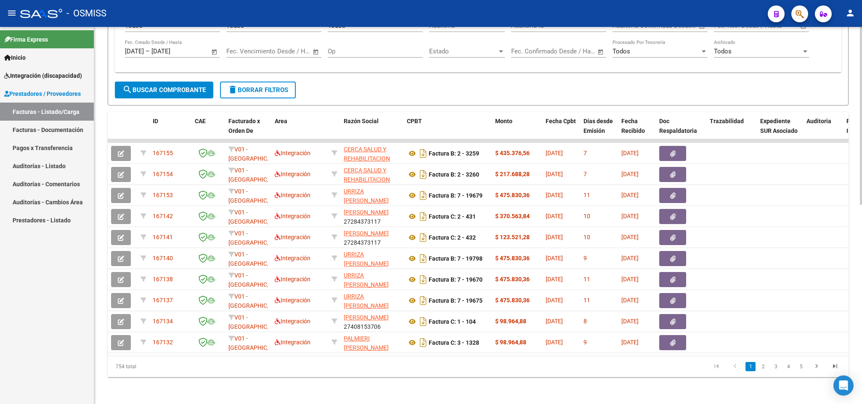
drag, startPoint x: 143, startPoint y: 368, endPoint x: 103, endPoint y: 367, distance: 39.5
click at [104, 367] on div "Video tutorial PRESTADORES -> Listado de CPBTs Emitidos por Prestadores / Prove…" at bounding box center [477, 10] width 767 height 788
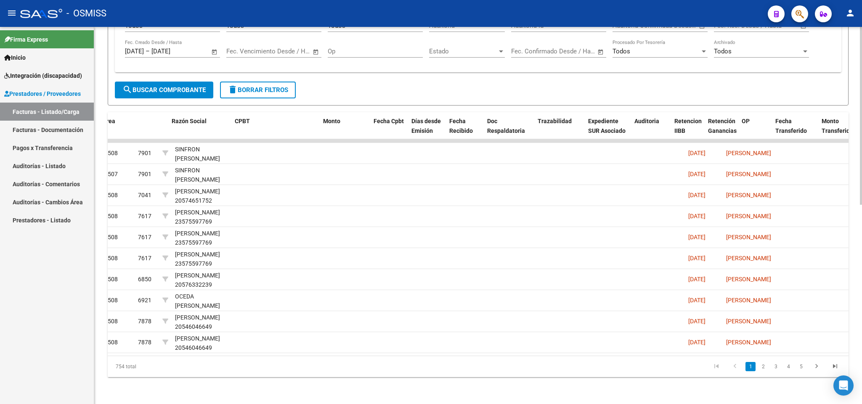
scroll to position [0, 0]
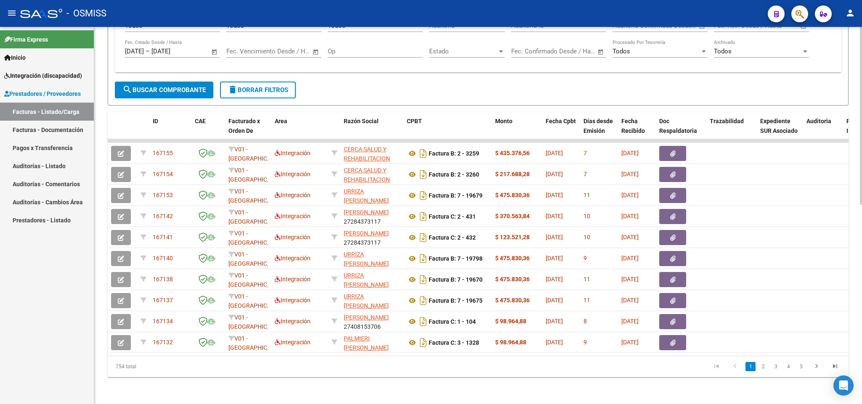
copy div "754 total"
click at [59, 313] on div "Firma Express Inicio Instructivos Contacto OS Integración (discapacidad) Legajo…" at bounding box center [47, 215] width 94 height 377
